Goal: Task Accomplishment & Management: Complete application form

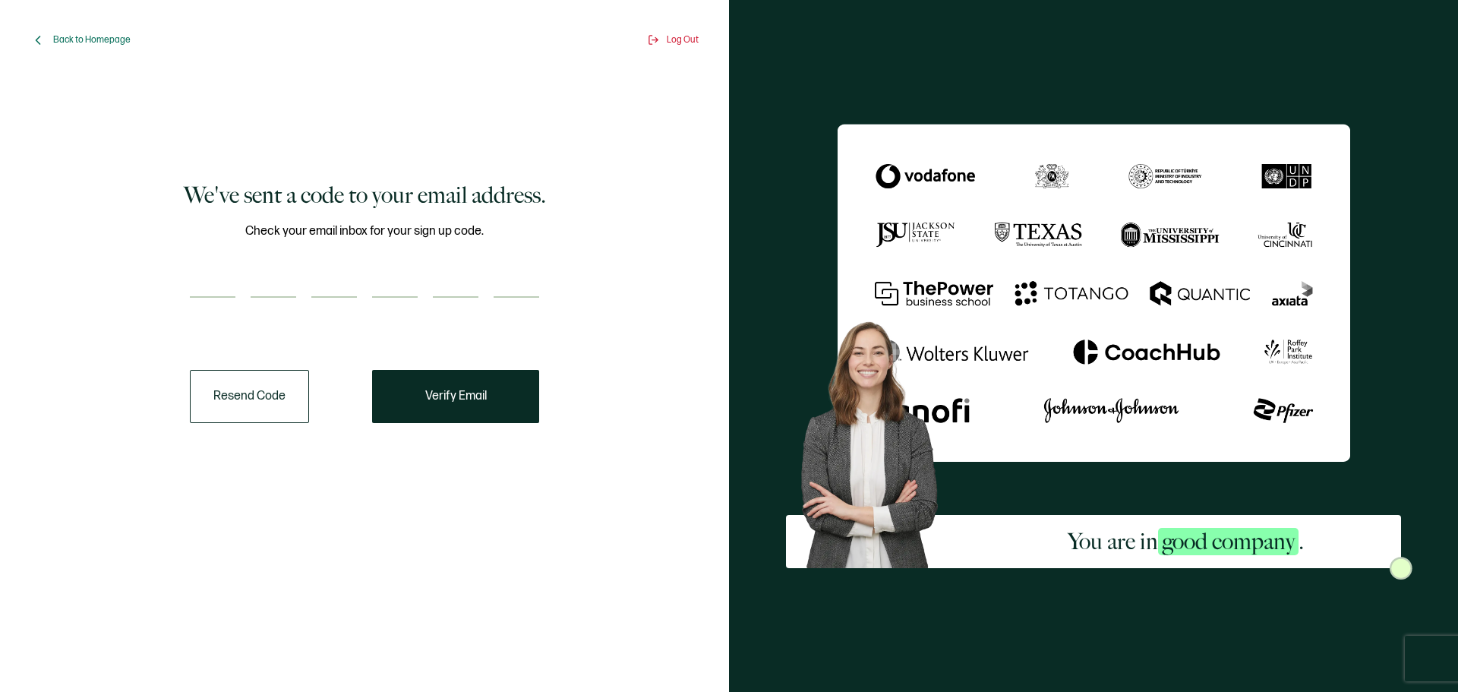
click at [196, 289] on input "number" at bounding box center [213, 282] width 46 height 30
paste input "5"
type input "5"
type input "0"
type input "4"
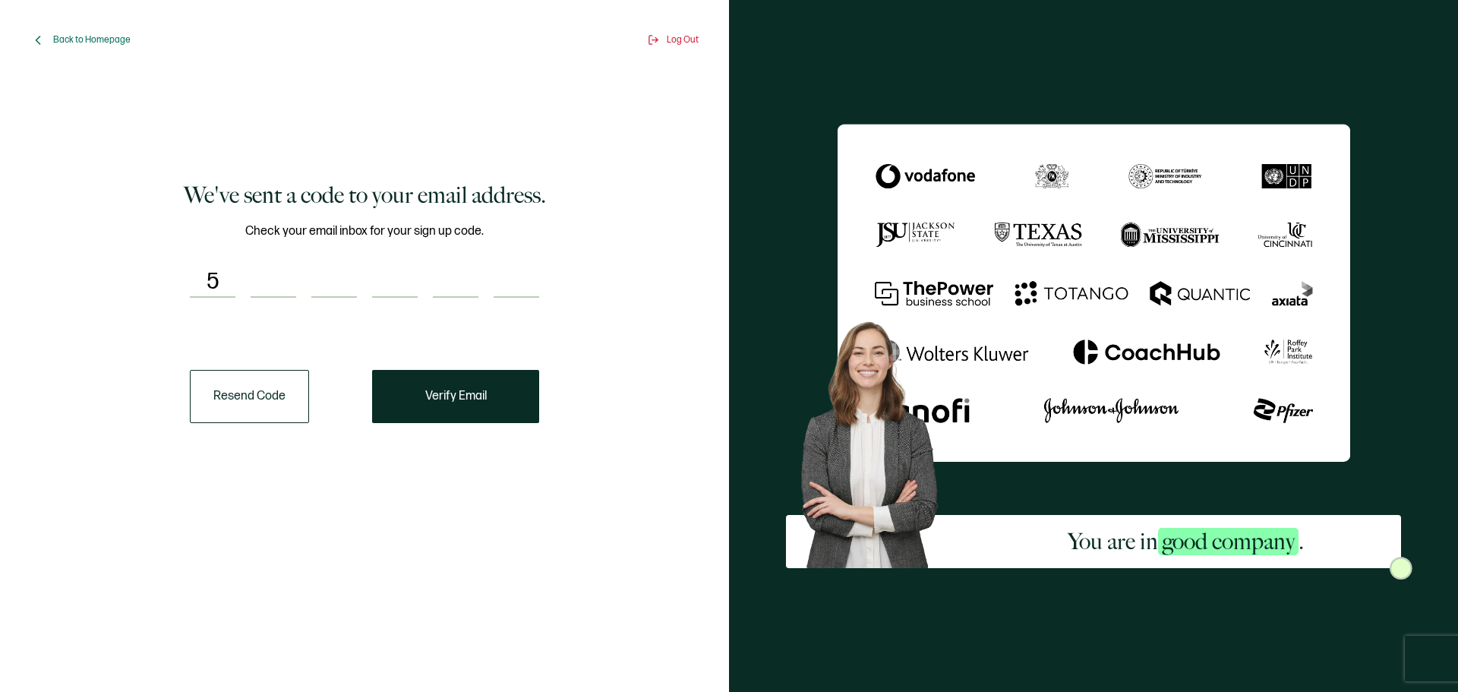
type input "5"
type input "9"
type input "4"
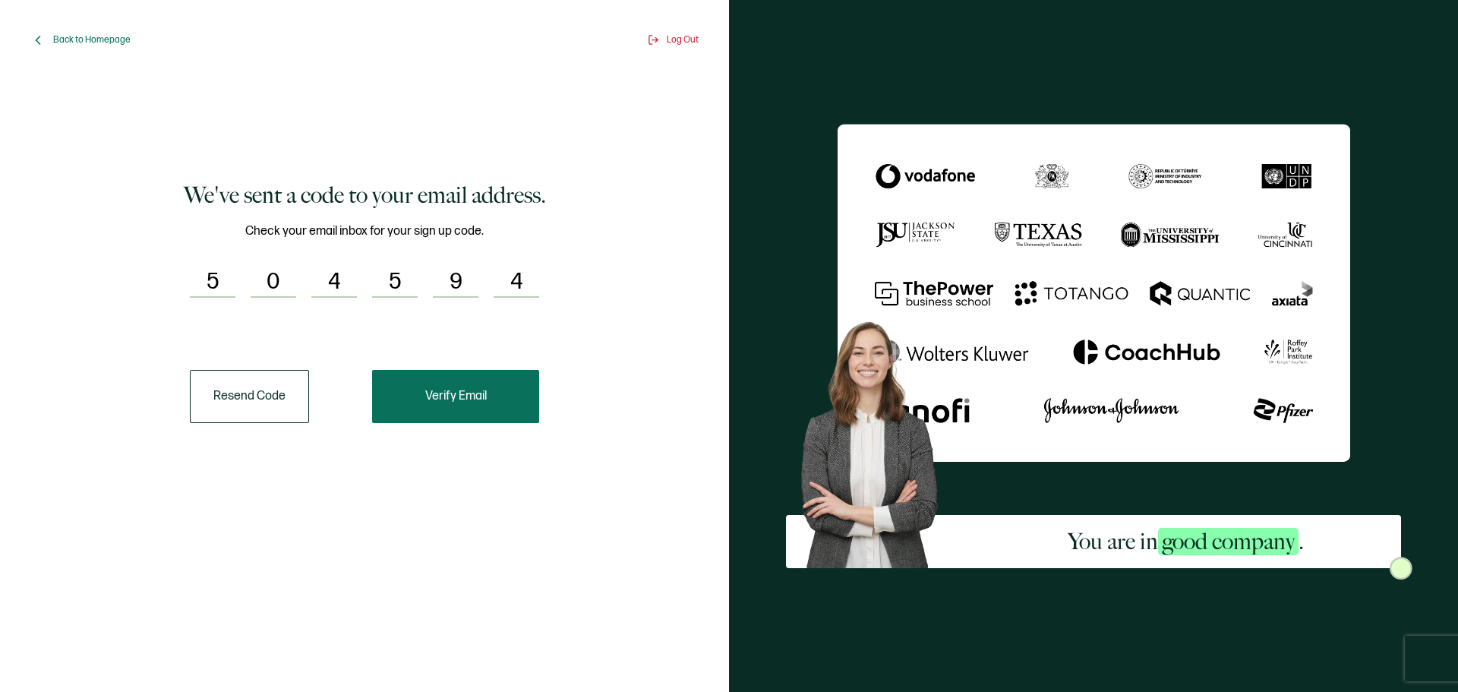
click at [426, 406] on button "Verify Email" at bounding box center [455, 396] width 167 height 53
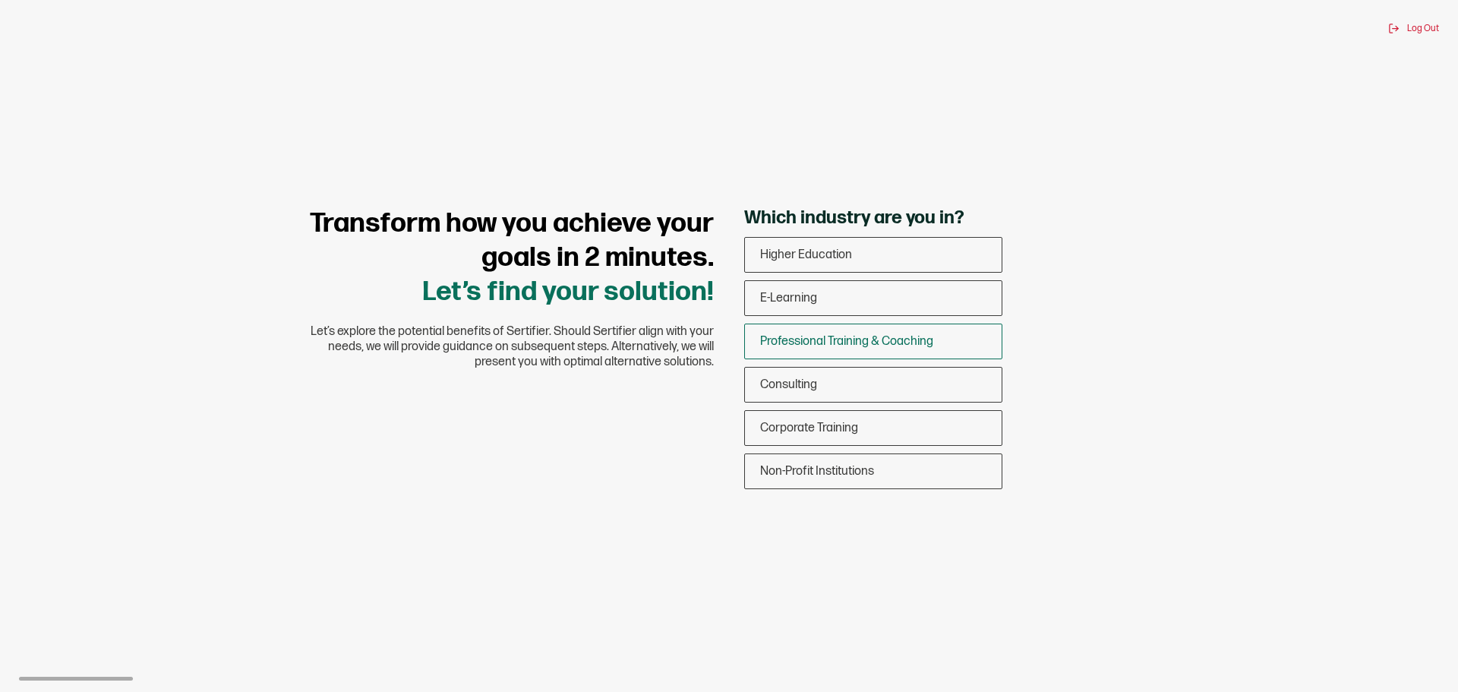
click at [787, 333] on div "Professional Training & Coaching" at bounding box center [873, 341] width 257 height 36
click at [0, 0] on input "Professional Training & Coaching" at bounding box center [0, 0] width 0 height 0
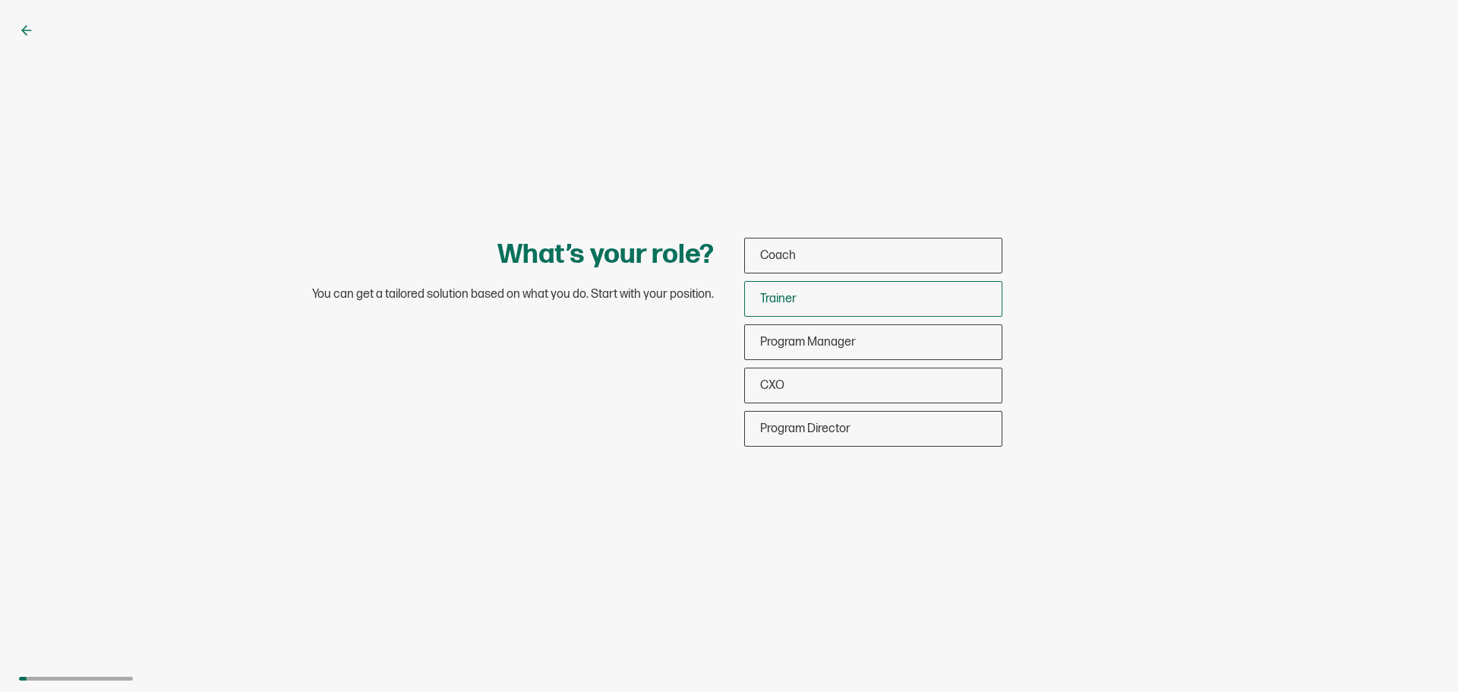
click at [762, 304] on span "Trainer" at bounding box center [778, 299] width 36 height 14
click at [0, 0] on input "Trainer" at bounding box center [0, 0] width 0 height 0
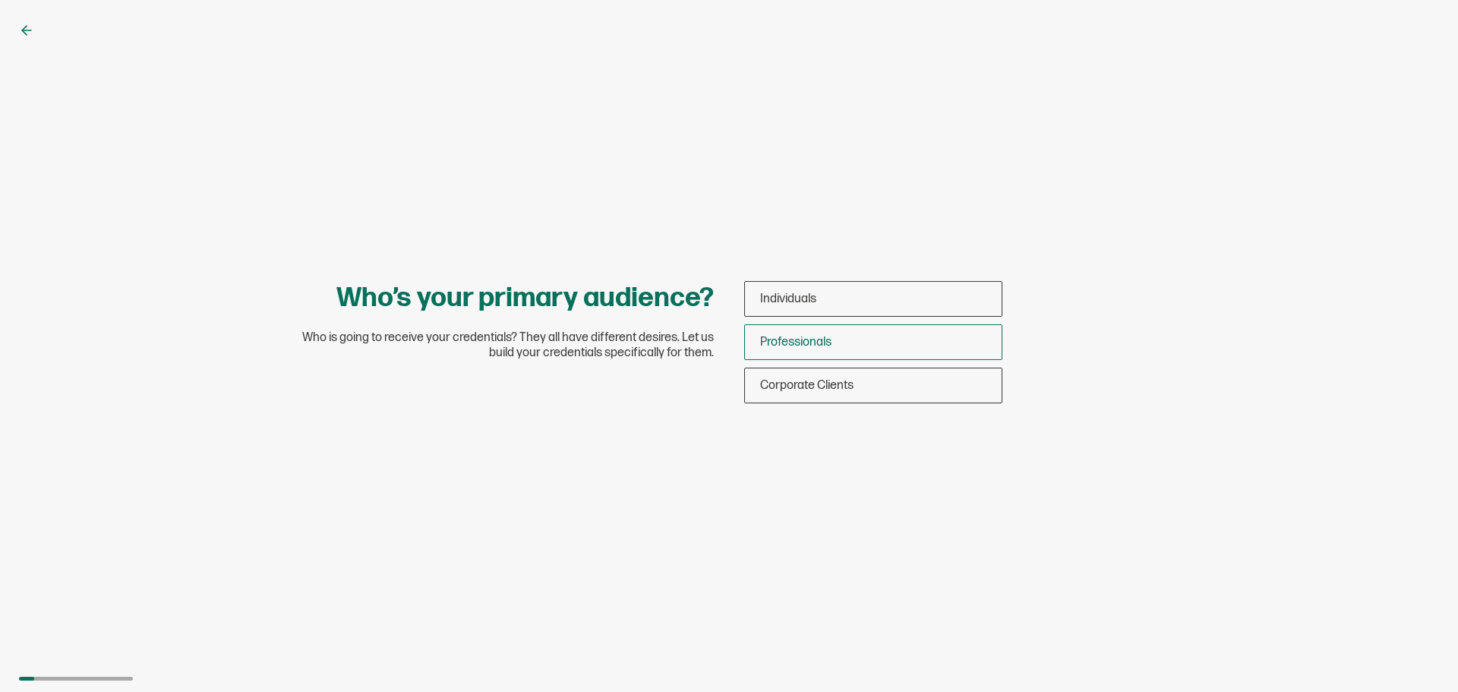
click at [806, 339] on span "Professionals" at bounding box center [795, 342] width 71 height 14
click at [0, 0] on input "Professionals" at bounding box center [0, 0] width 0 height 0
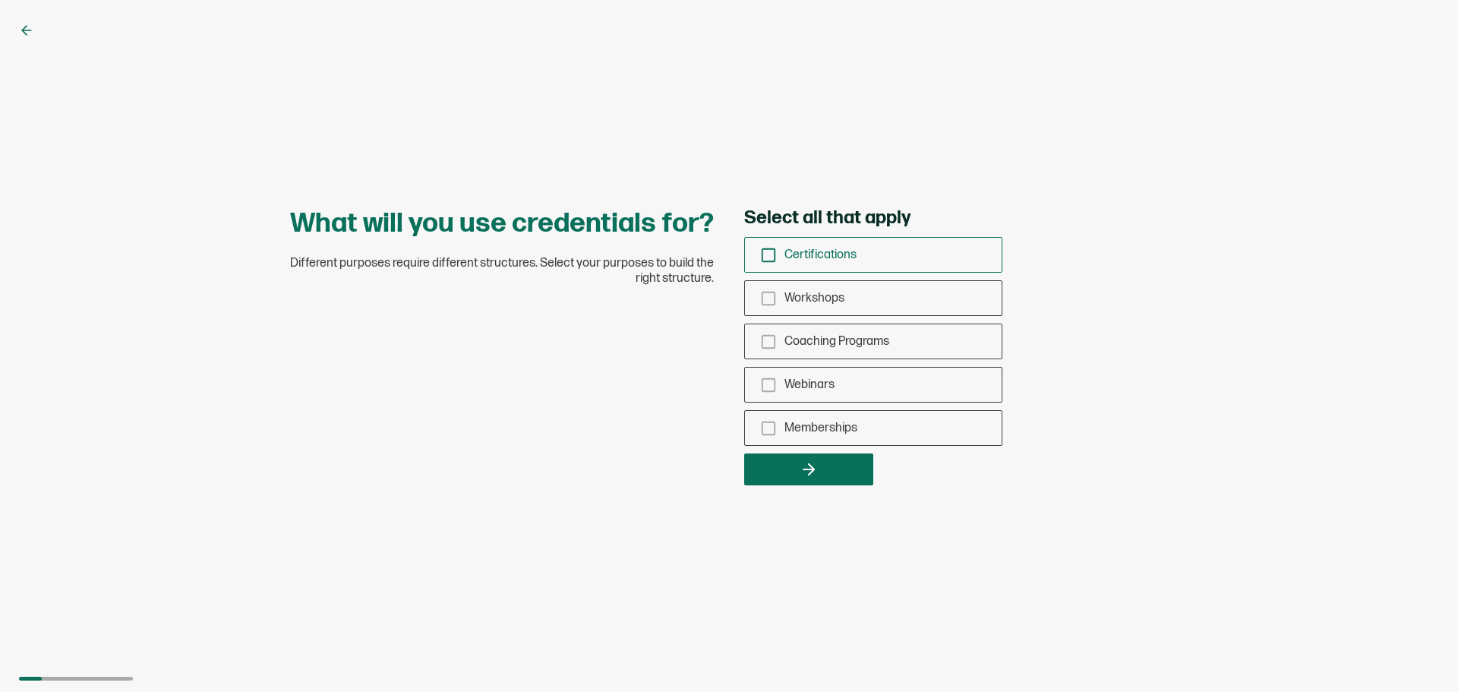
click at [769, 251] on icon "checkbox-group" at bounding box center [768, 255] width 17 height 17
click at [0, 0] on input "Certifications" at bounding box center [0, 0] width 0 height 0
click at [834, 481] on button "button" at bounding box center [808, 469] width 129 height 32
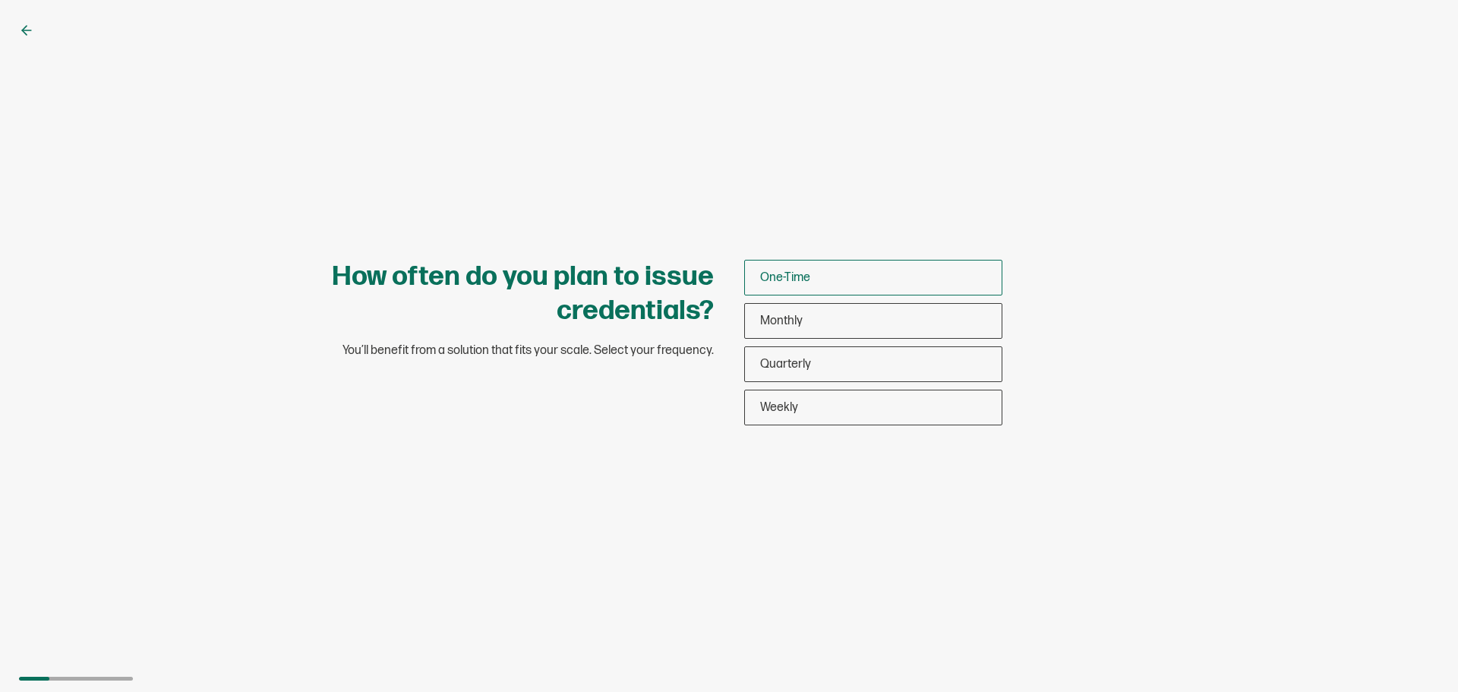
click at [812, 282] on div "One-Time" at bounding box center [873, 278] width 257 height 36
click at [0, 0] on input "One-Time" at bounding box center [0, 0] width 0 height 0
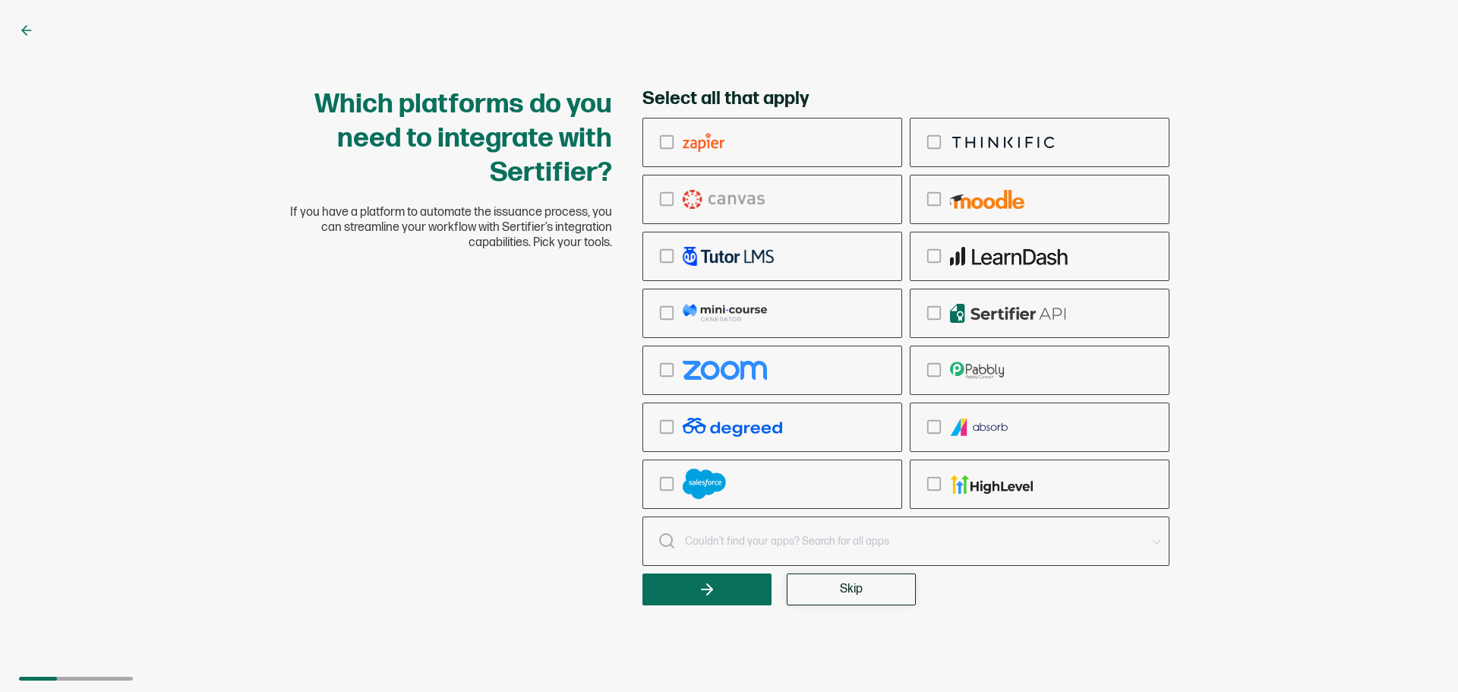
click at [817, 592] on button "Skip" at bounding box center [851, 589] width 129 height 32
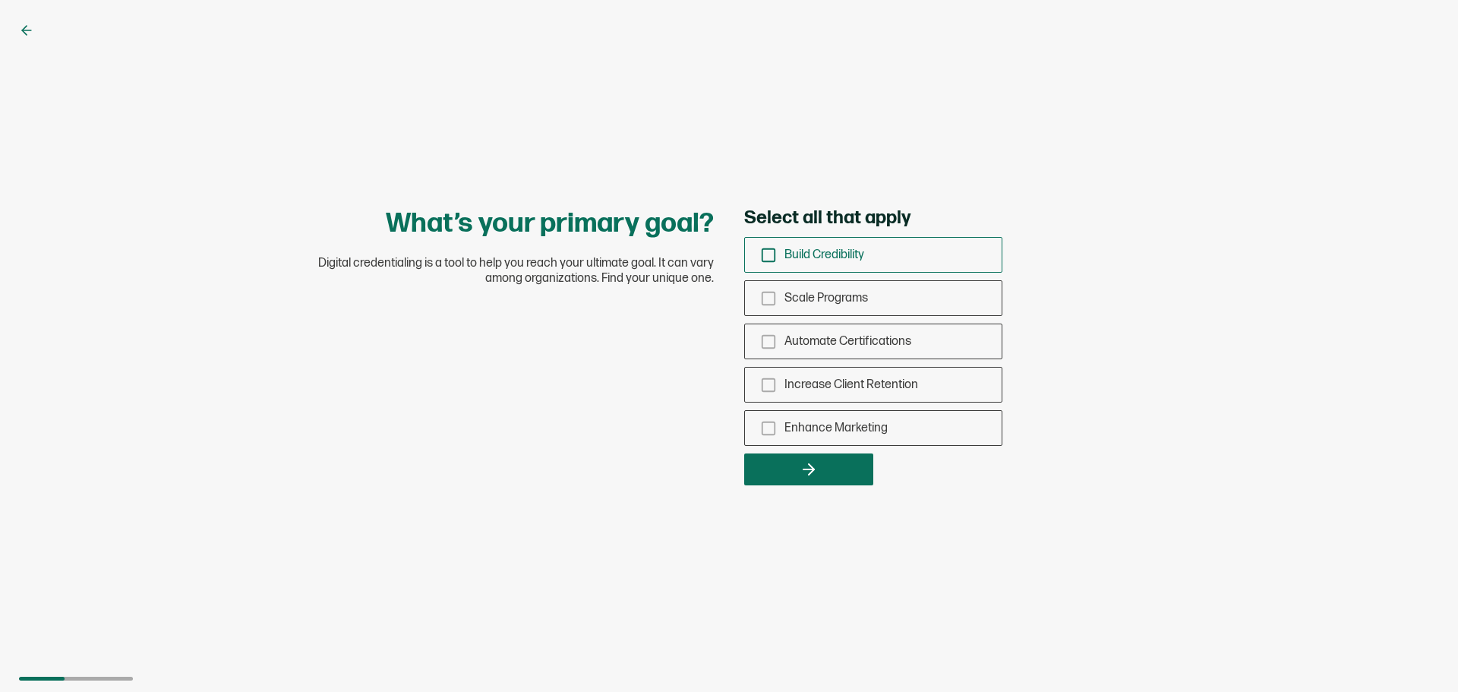
click at [780, 250] on div "Build Credibility" at bounding box center [873, 255] width 257 height 36
click at [0, 0] on input "Build Credibility" at bounding box center [0, 0] width 0 height 0
click at [837, 466] on button "button" at bounding box center [808, 469] width 129 height 32
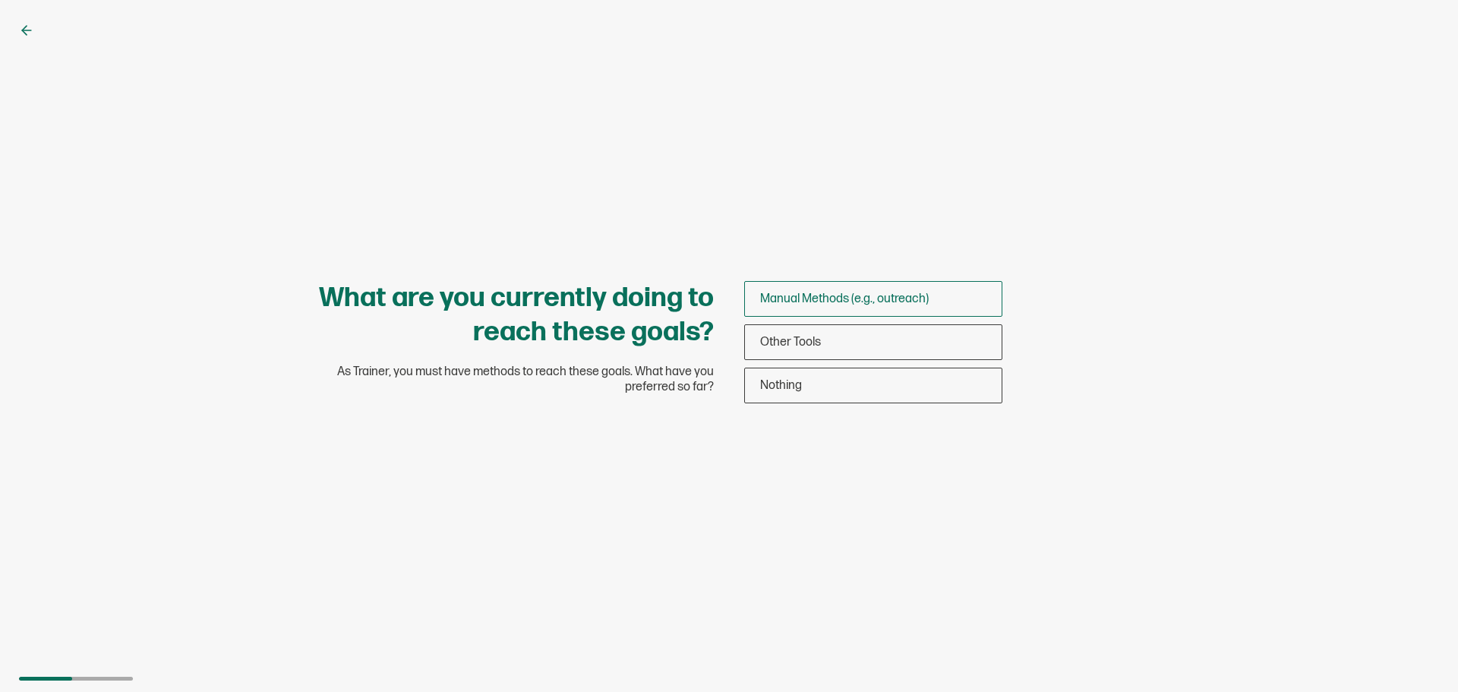
click at [823, 303] on span "Manual Methods (e.g., outreach)" at bounding box center [844, 299] width 169 height 14
click at [0, 0] on input "Manual Methods (e.g., outreach)" at bounding box center [0, 0] width 0 height 0
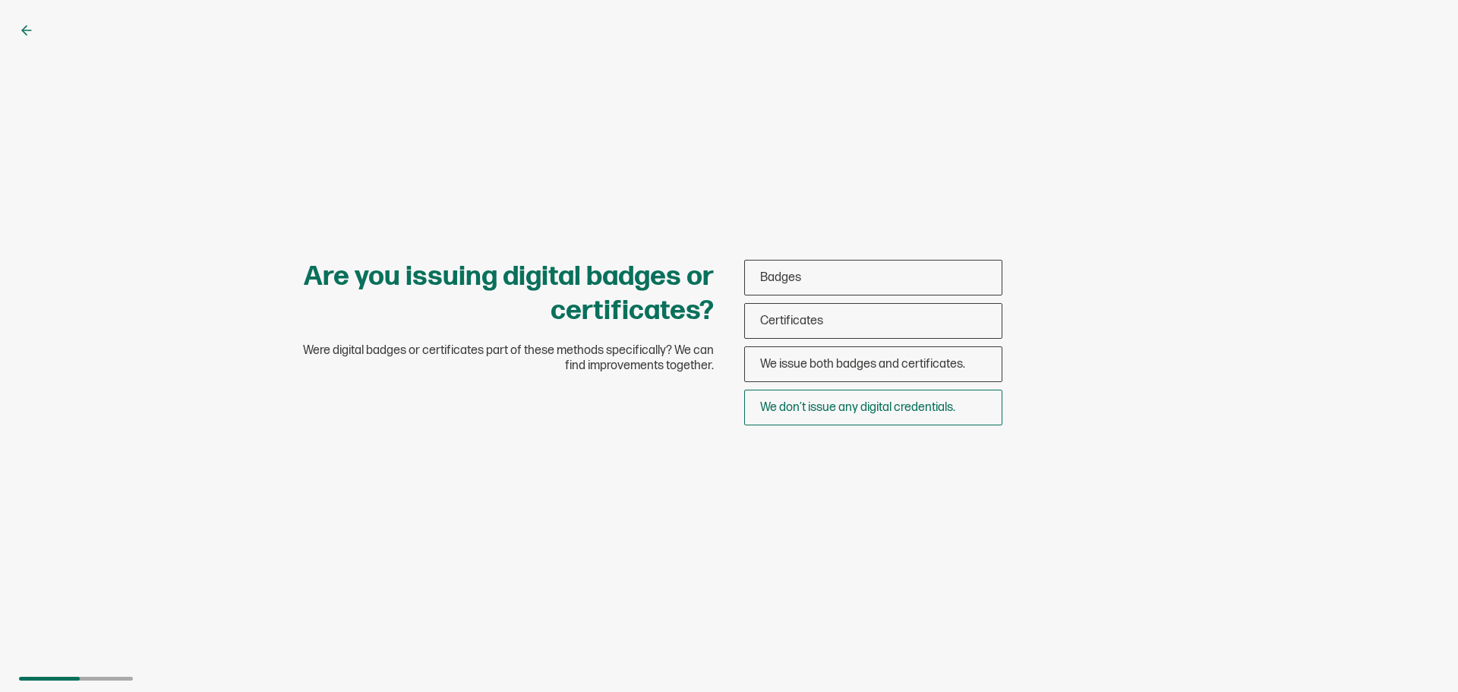
click at [798, 401] on span "We don’t issue any digital credentials." at bounding box center [857, 407] width 195 height 14
click at [0, 0] on input "We don’t issue any digital credentials." at bounding box center [0, 0] width 0 height 0
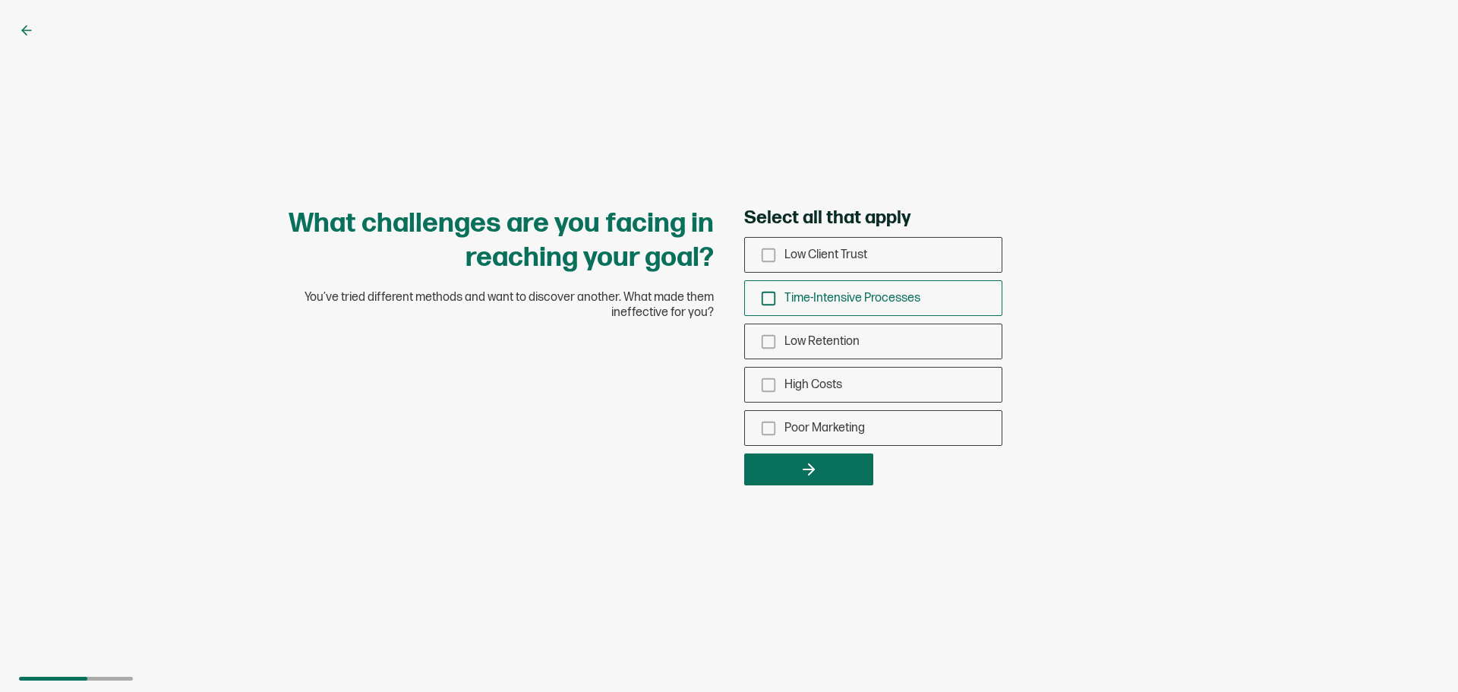
click at [817, 304] on span "Time-Intensive Processes" at bounding box center [852, 298] width 136 height 14
click at [0, 0] on input "Time-Intensive Processes" at bounding box center [0, 0] width 0 height 0
click at [812, 470] on icon "button" at bounding box center [811, 469] width 5 height 11
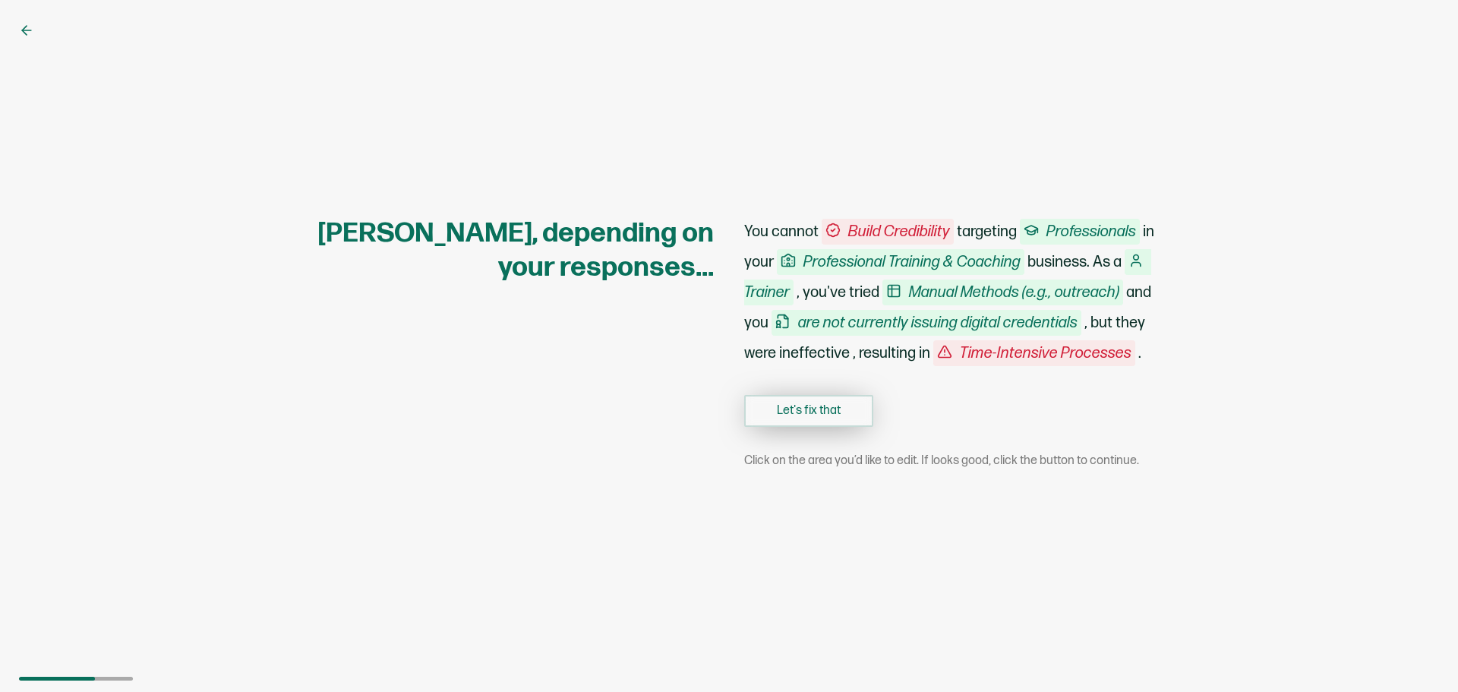
click at [806, 422] on button "Let's fix that" at bounding box center [808, 411] width 129 height 32
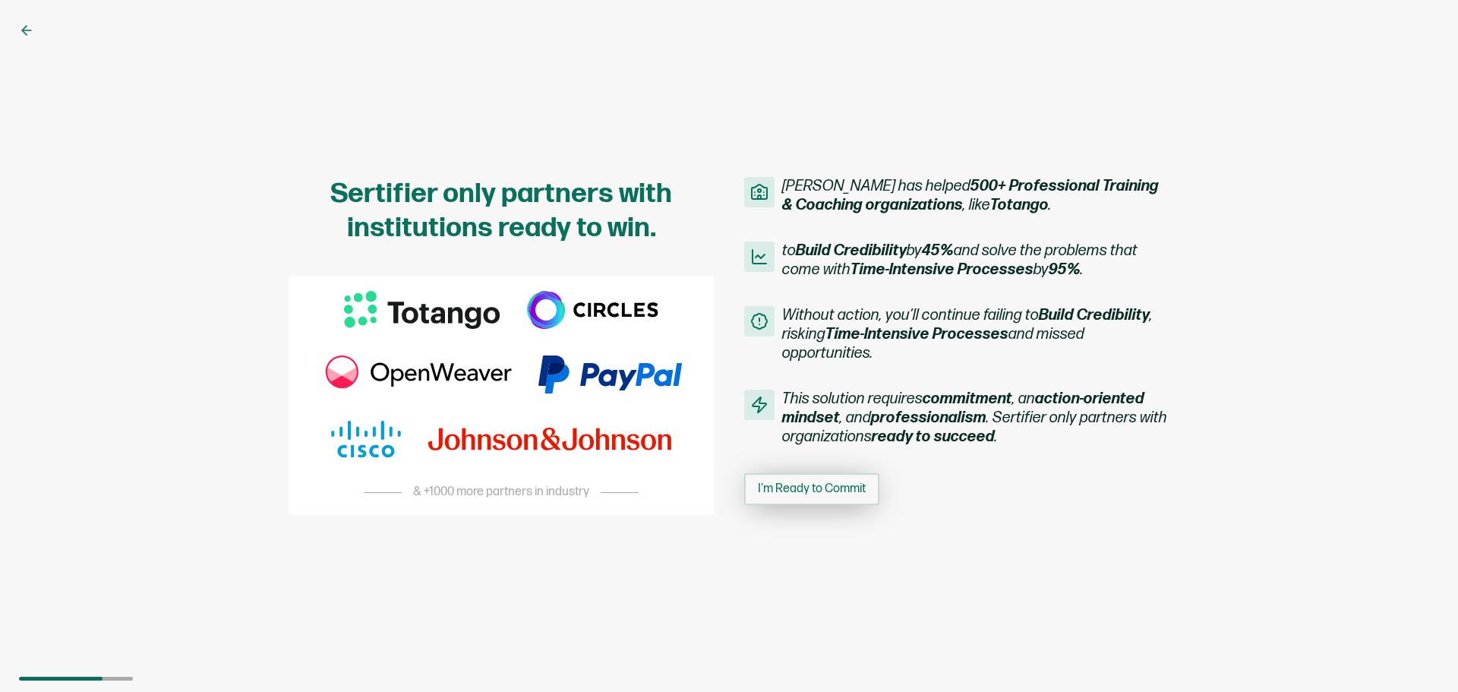
click at [834, 502] on button "I'm Ready to Commit" at bounding box center [811, 489] width 135 height 32
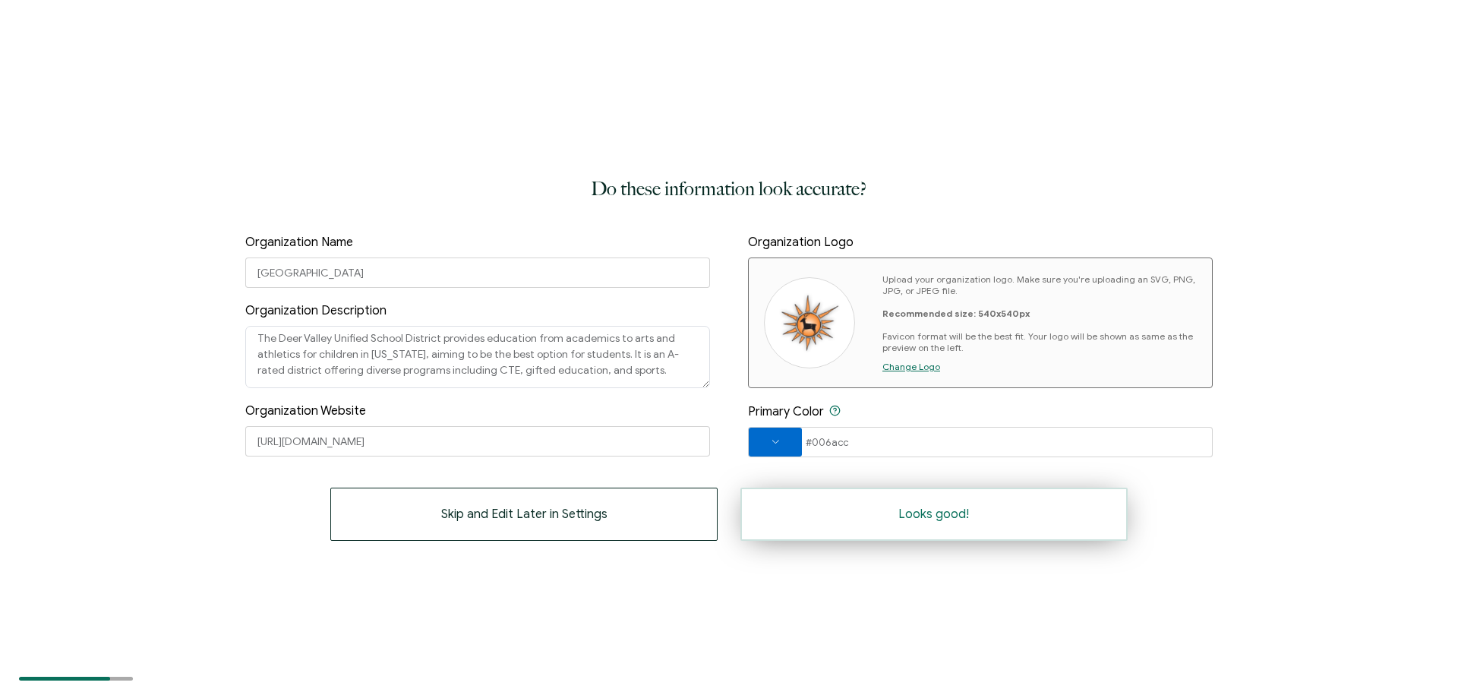
click at [870, 504] on button "Looks good!" at bounding box center [933, 513] width 387 height 53
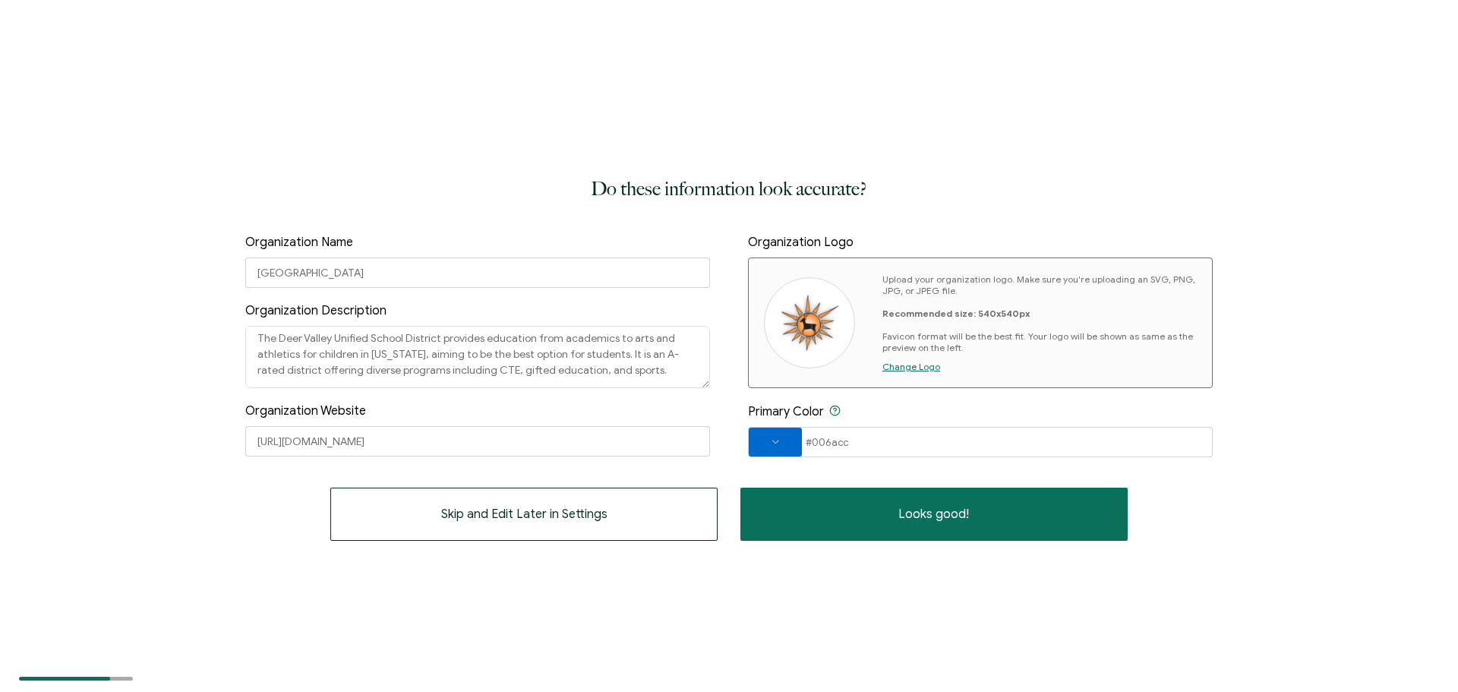
click at [904, 366] on span "Change Logo" at bounding box center [911, 366] width 58 height 11
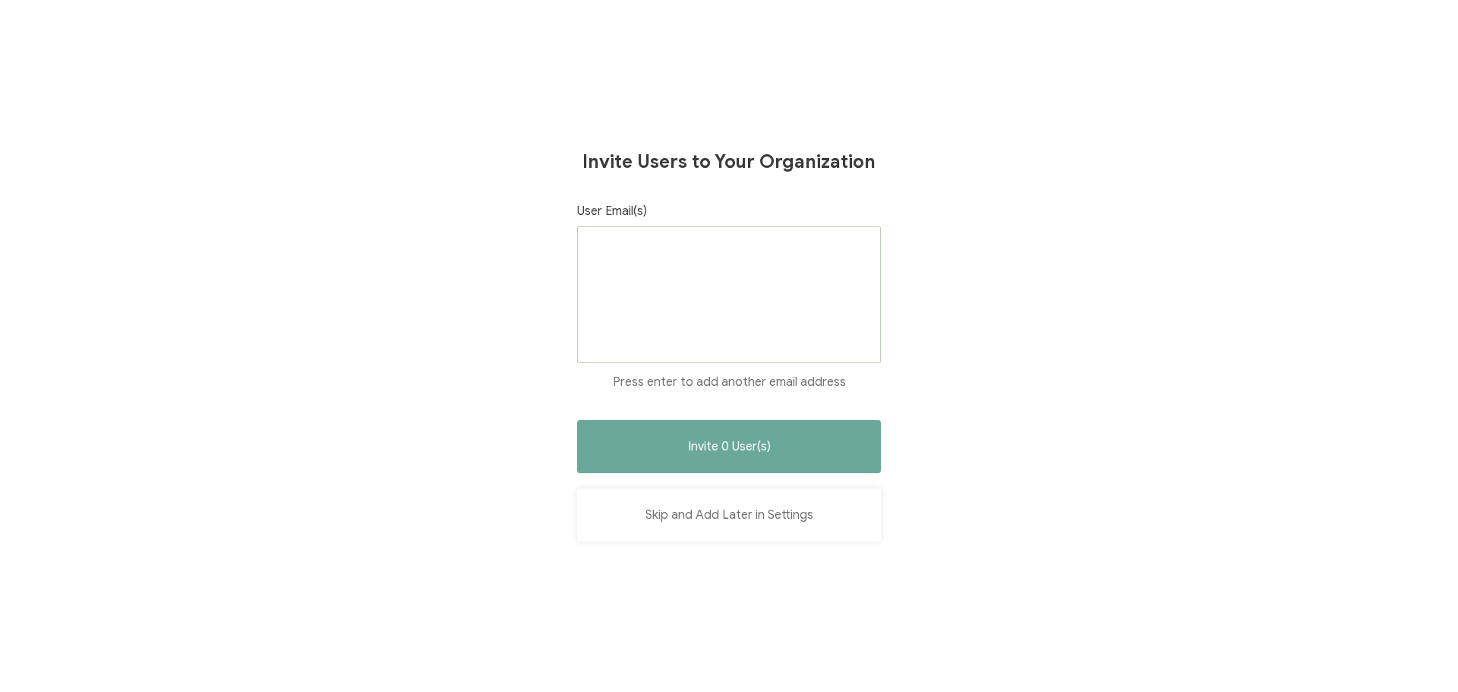
click at [731, 513] on button "Skip and Add Later in Settings" at bounding box center [729, 514] width 304 height 53
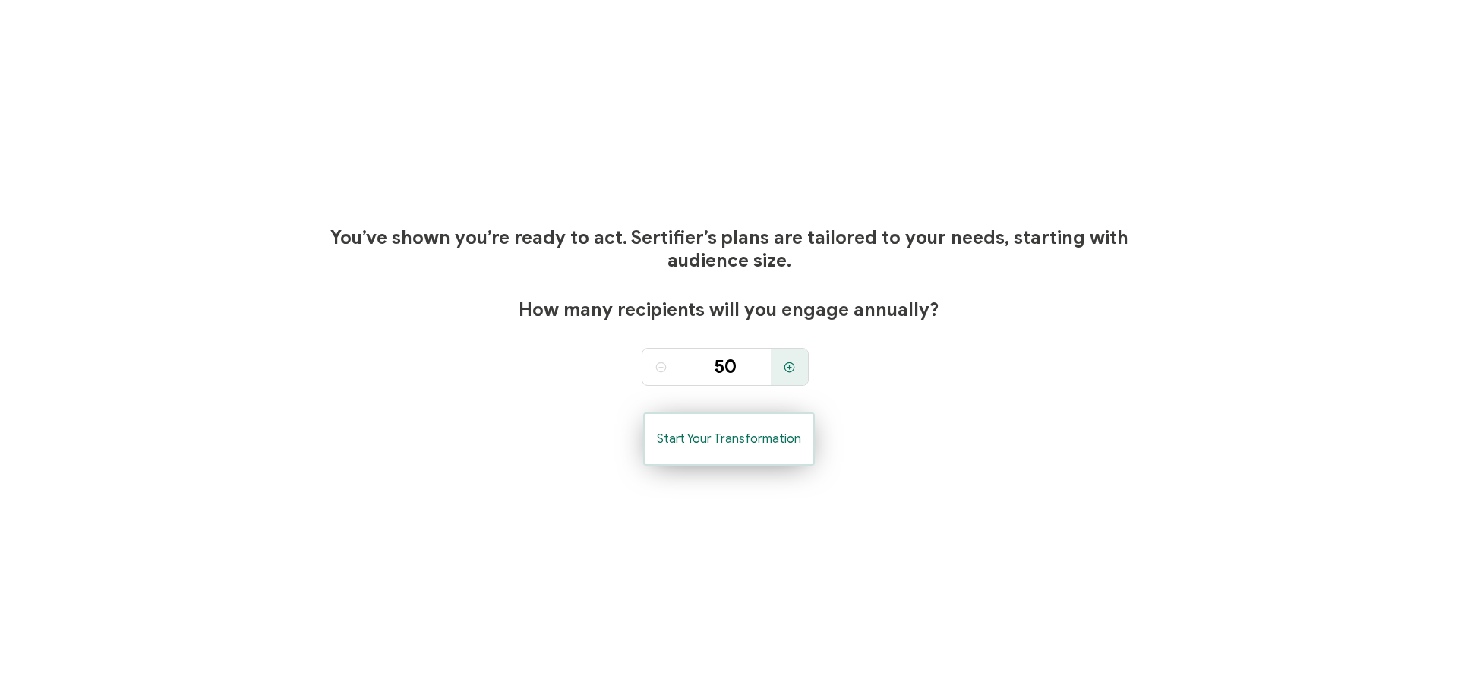
click at [782, 437] on span "Start Your Transformation" at bounding box center [729, 439] width 144 height 12
